Goal: Information Seeking & Learning: Find specific fact

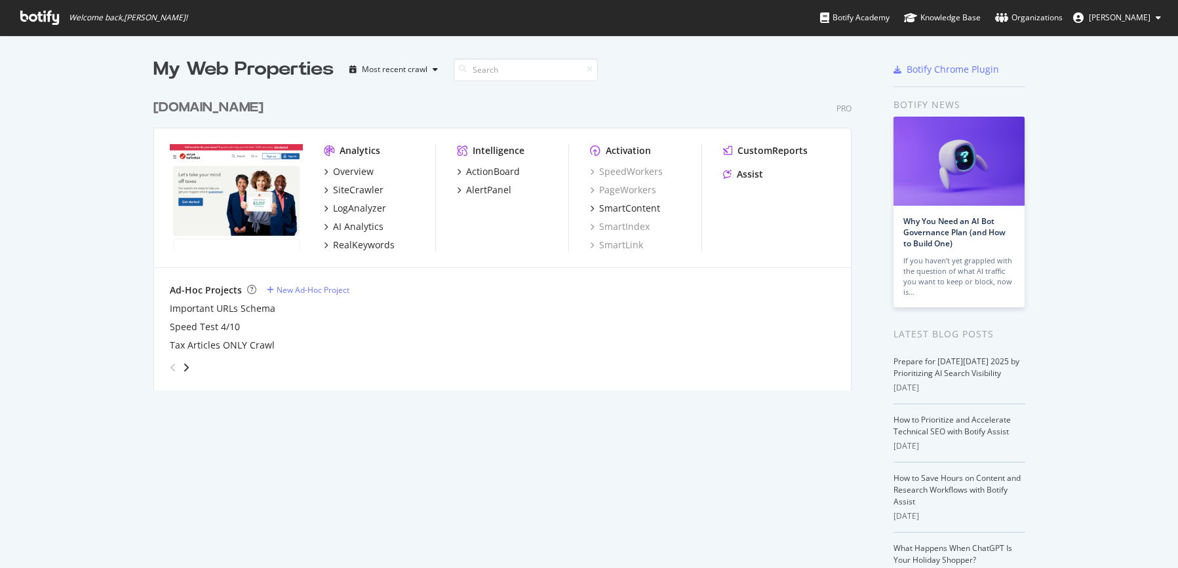
scroll to position [558, 1158]
click at [348, 188] on div "SiteCrawler" at bounding box center [358, 190] width 50 height 13
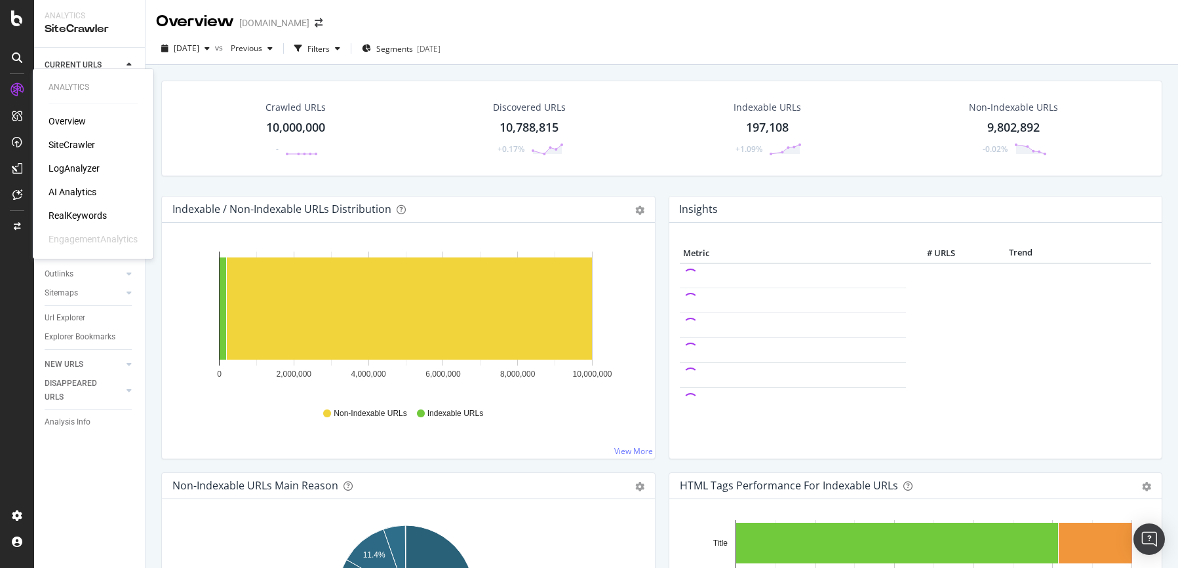
click at [87, 168] on div "LogAnalyzer" at bounding box center [73, 168] width 51 height 13
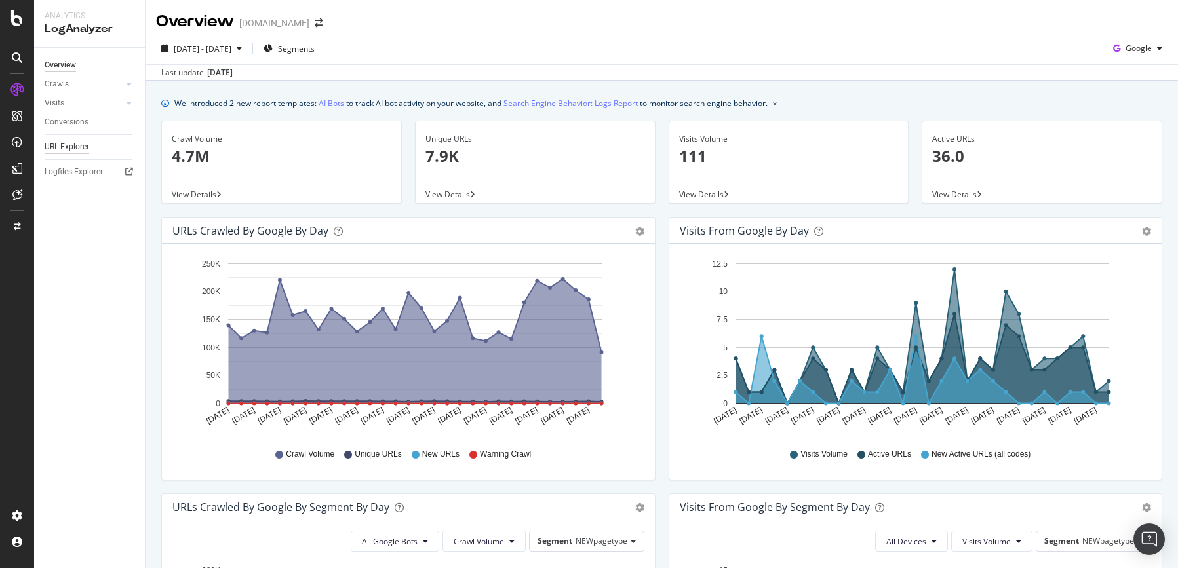
click at [79, 145] on div "URL Explorer" at bounding box center [67, 147] width 45 height 14
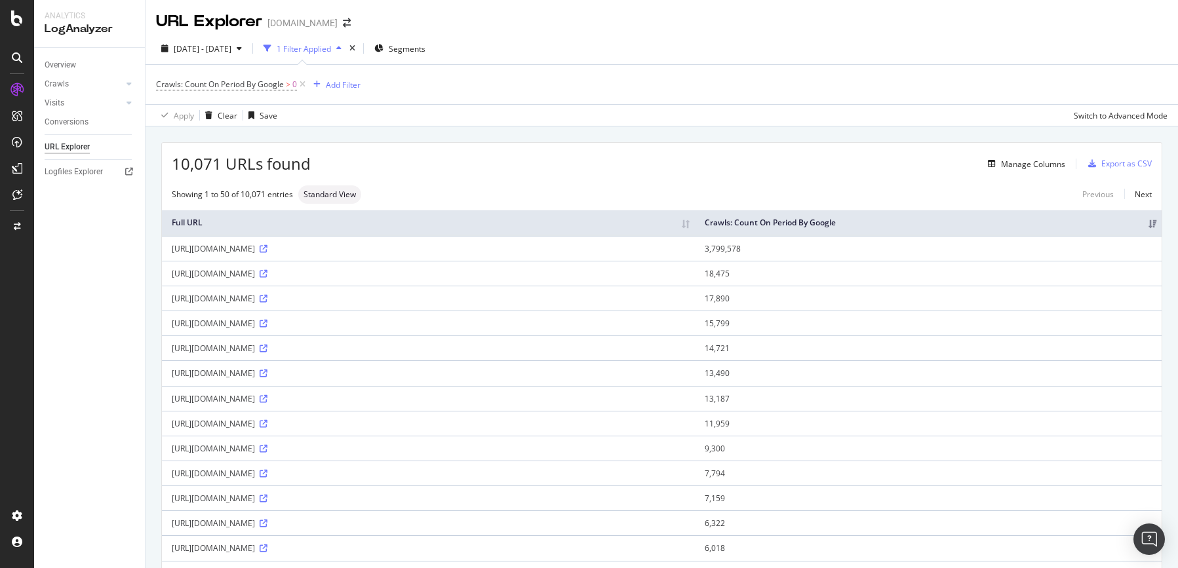
drag, startPoint x: 162, startPoint y: 250, endPoint x: 364, endPoint y: 254, distance: 202.5
click at [364, 254] on td "[URL][DOMAIN_NAME]" at bounding box center [428, 248] width 533 height 25
copy div "[URL][DOMAIN_NAME]"
